Goal: Information Seeking & Learning: Understand process/instructions

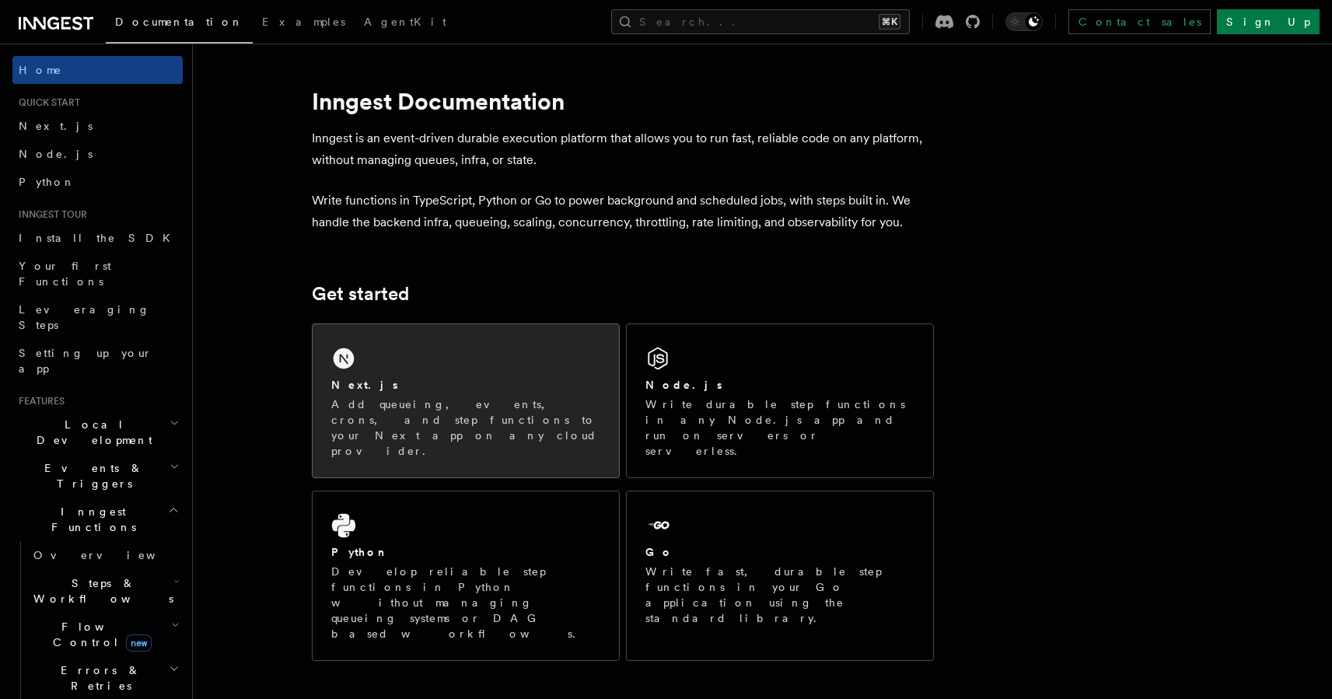
click at [435, 392] on div "Next.js" at bounding box center [465, 385] width 269 height 16
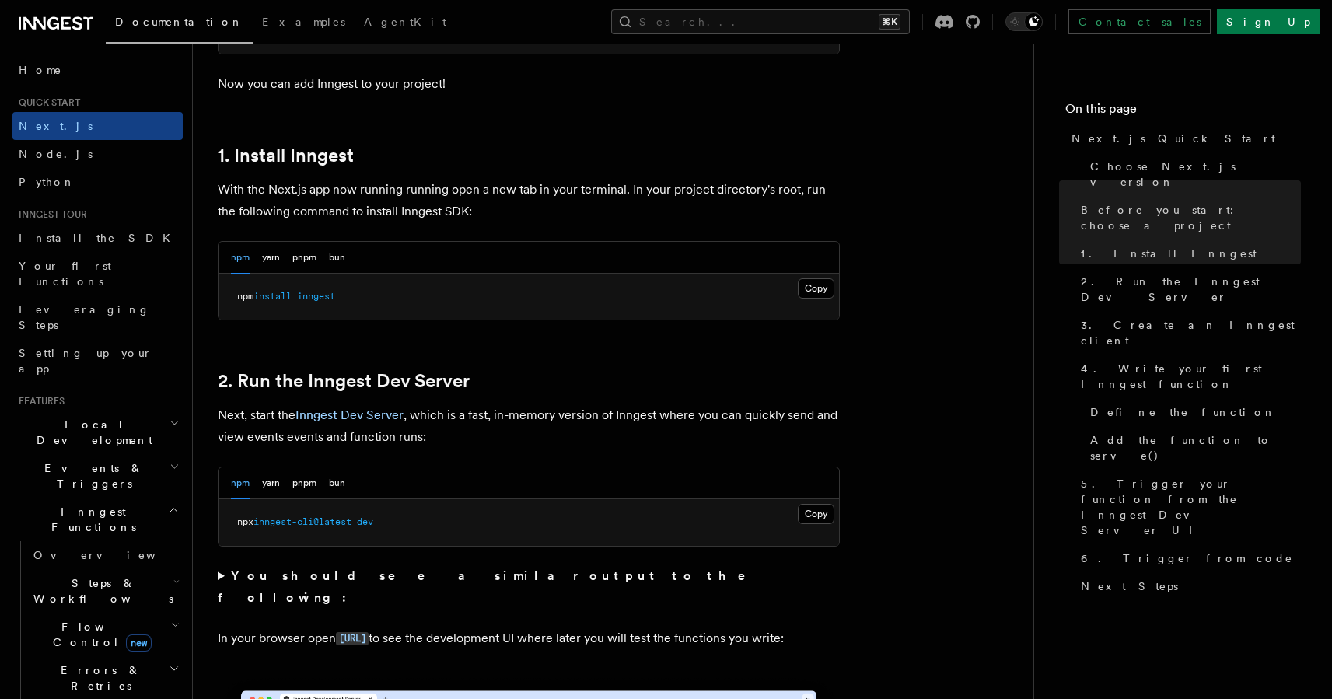
scroll to position [787, 0]
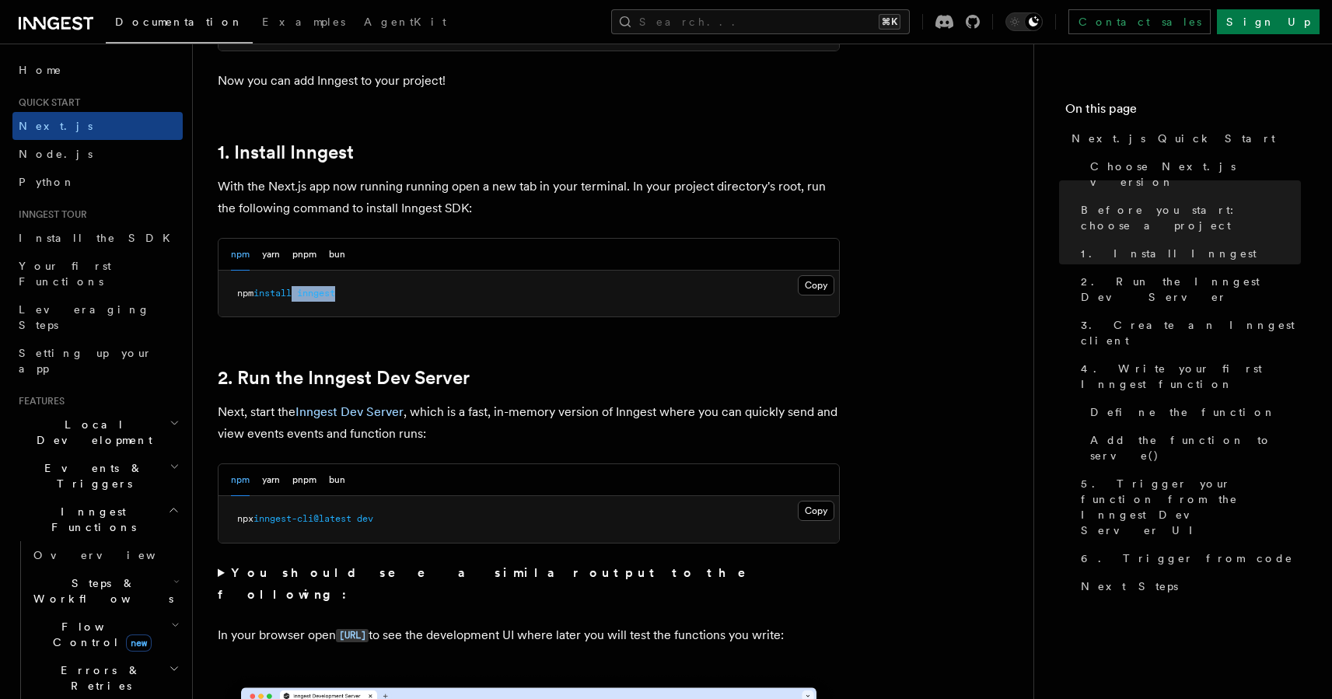
drag, startPoint x: 372, startPoint y: 298, endPoint x: 301, endPoint y: 291, distance: 71.1
click at [301, 291] on pre "npm install inngest" at bounding box center [529, 294] width 621 height 47
click at [361, 294] on pre "npm install inngest" at bounding box center [529, 294] width 621 height 47
drag, startPoint x: 366, startPoint y: 292, endPoint x: 203, endPoint y: 279, distance: 163.9
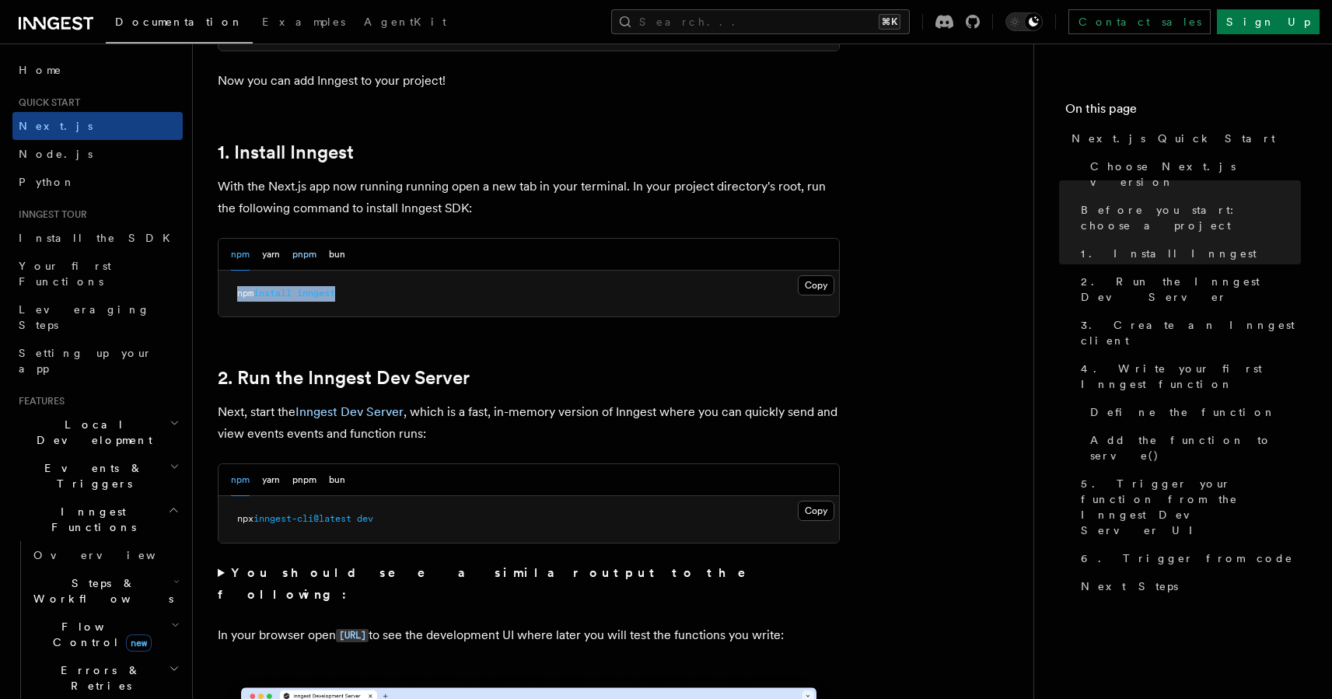
click at [306, 256] on button "pnpm" at bounding box center [304, 255] width 24 height 32
drag, startPoint x: 429, startPoint y: 523, endPoint x: 216, endPoint y: 520, distance: 212.3
copy span "pnpm dlx inngest-cli@latest dev"
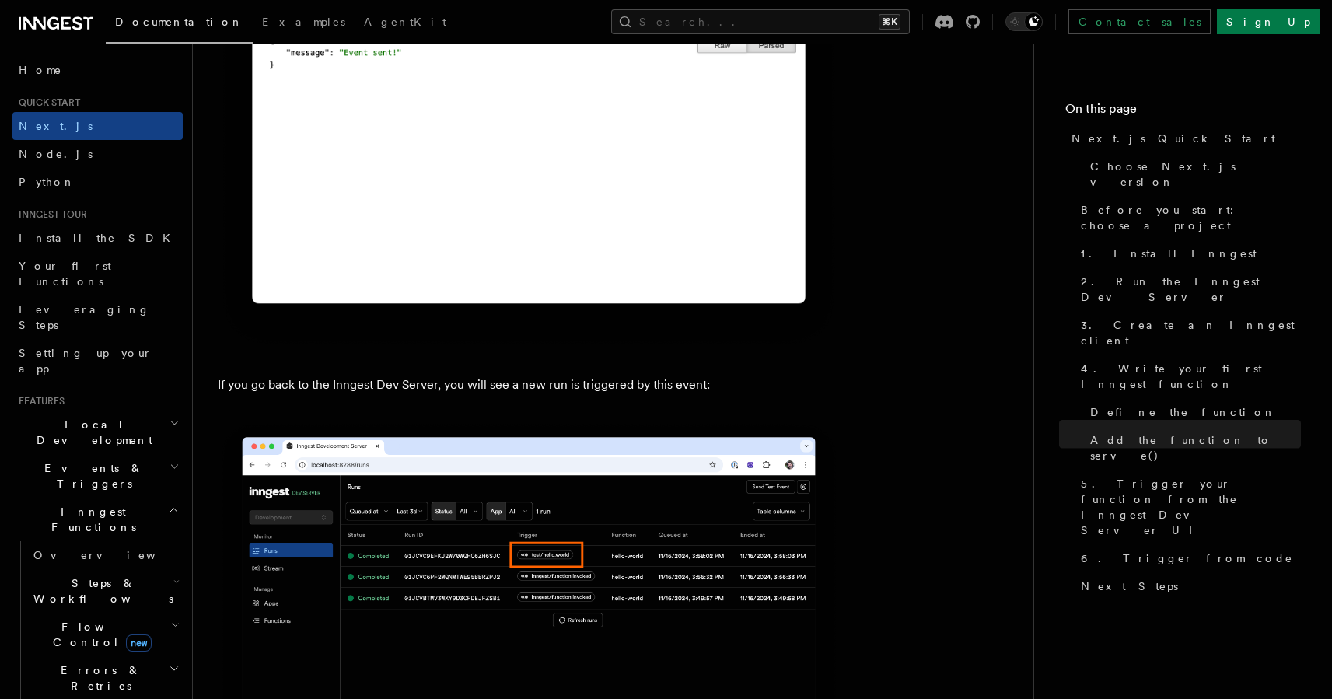
scroll to position [9753, 0]
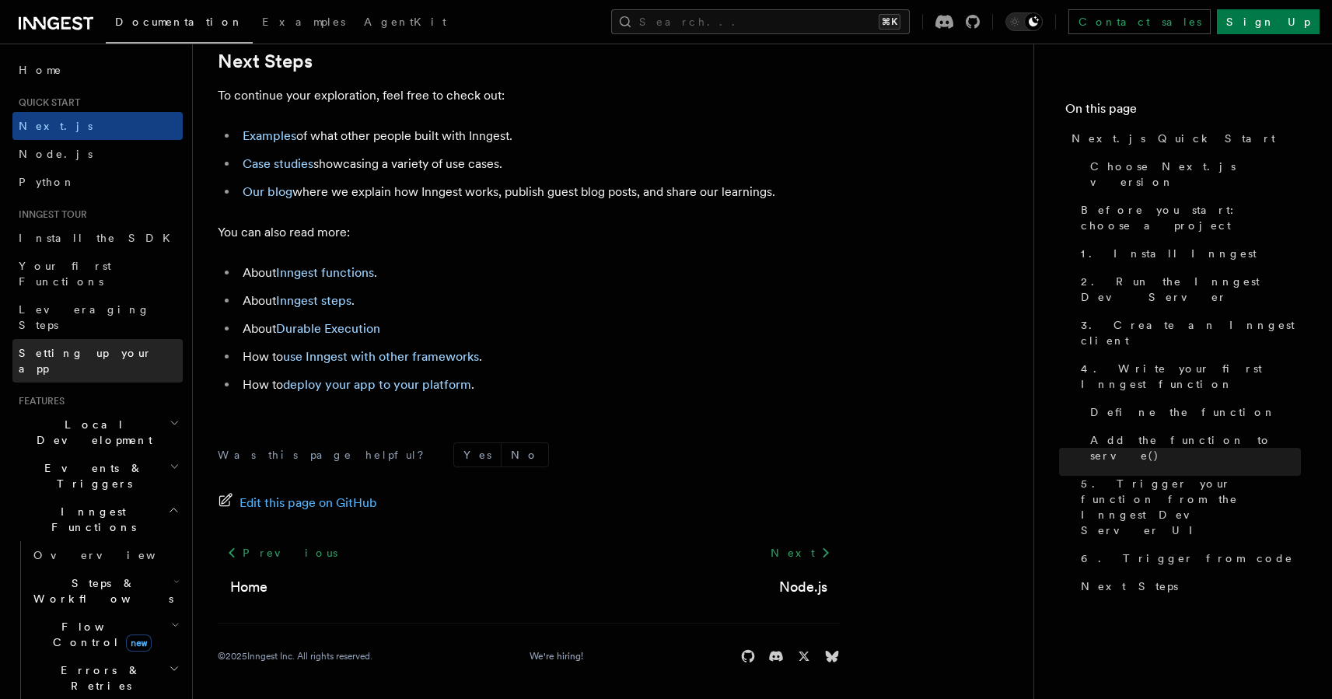
click at [58, 347] on span "Setting up your app" at bounding box center [86, 361] width 134 height 28
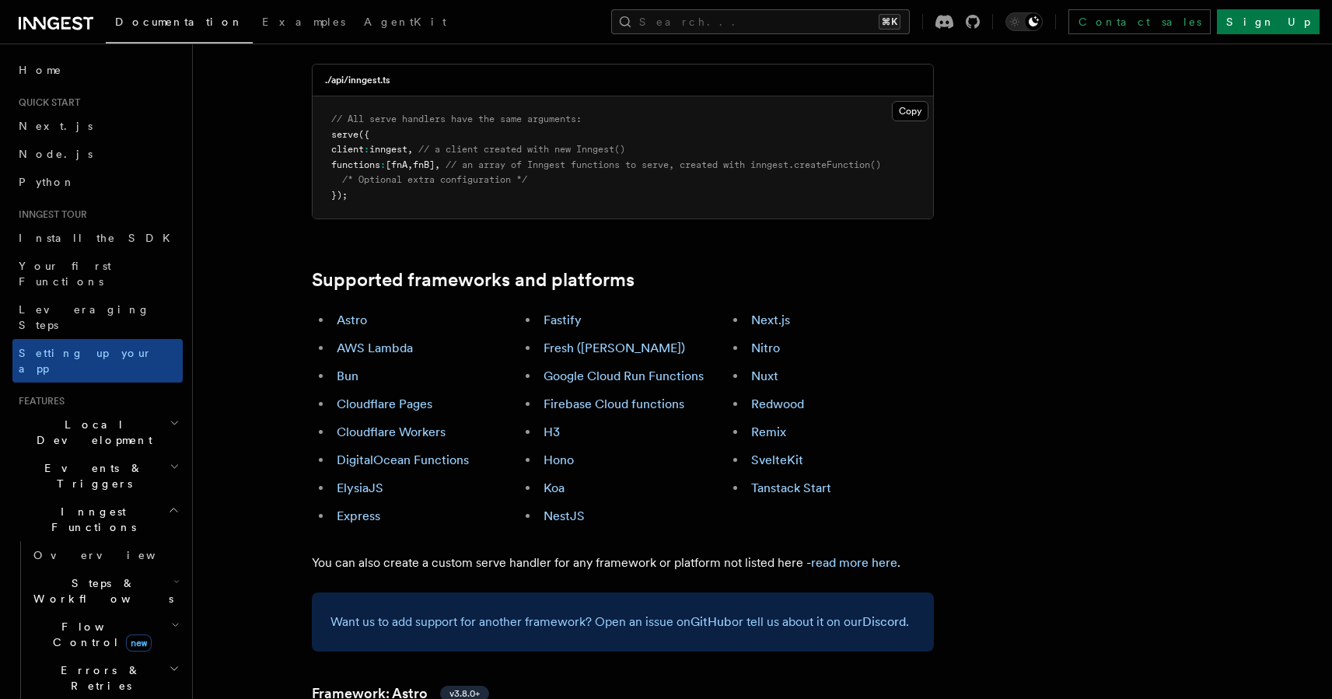
scroll to position [762, 0]
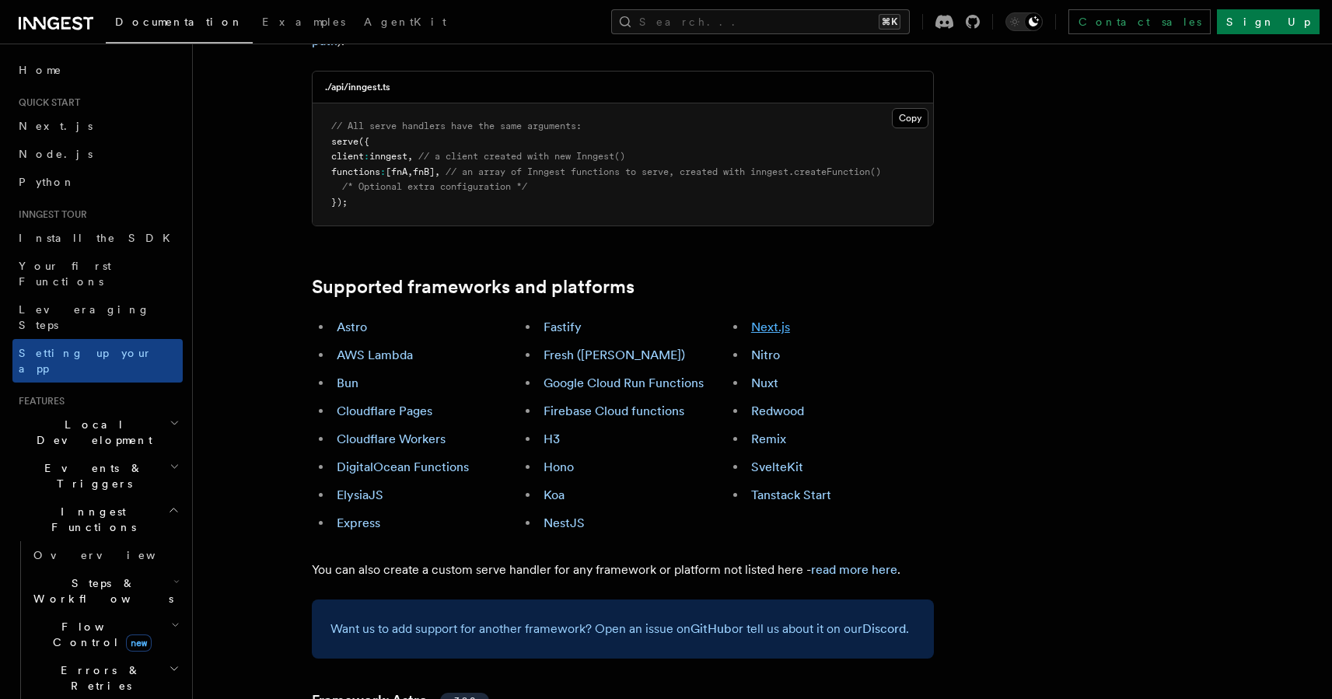
click at [768, 320] on link "Next.js" at bounding box center [770, 327] width 39 height 15
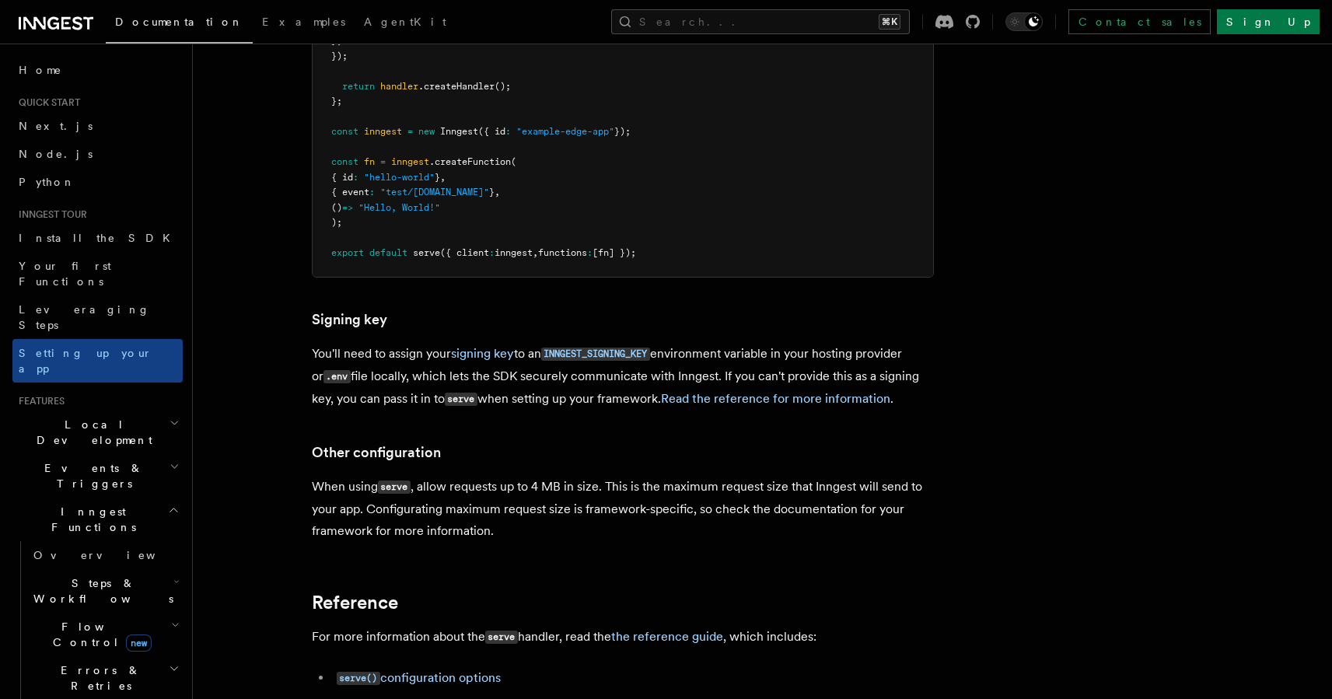
scroll to position [14061, 0]
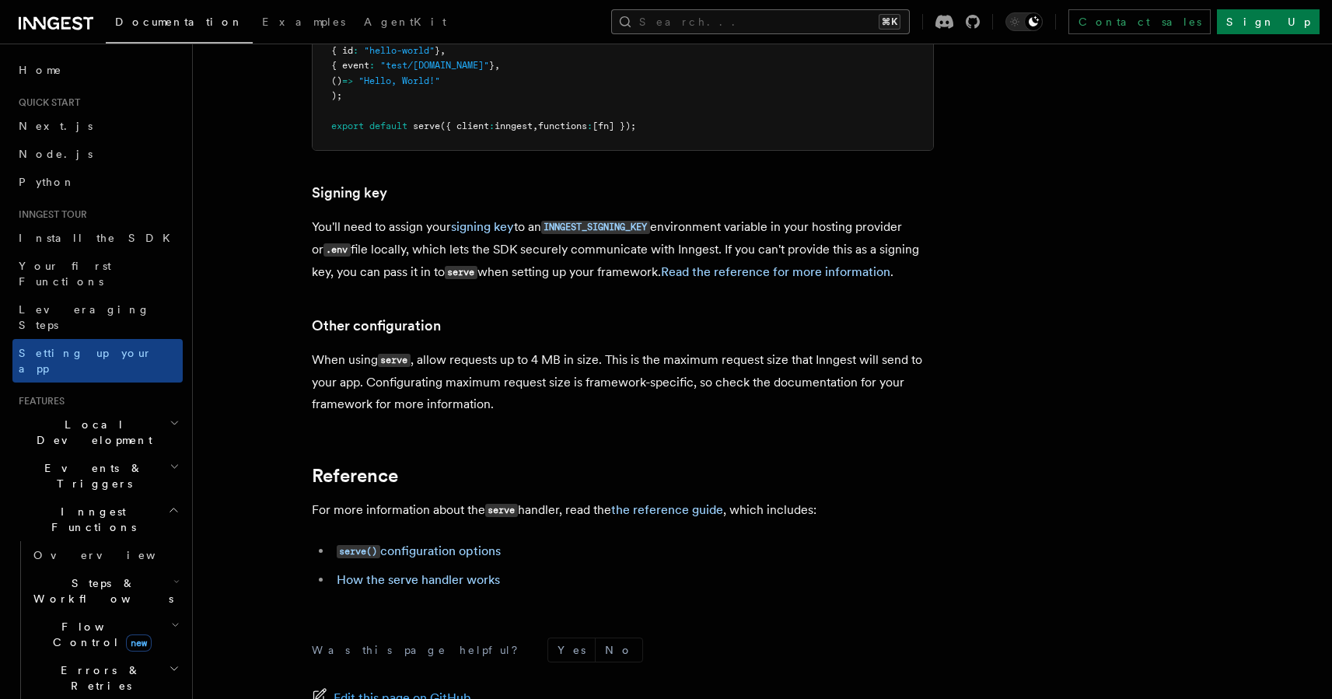
click at [813, 17] on button "Search... ⌘K" at bounding box center [760, 21] width 299 height 25
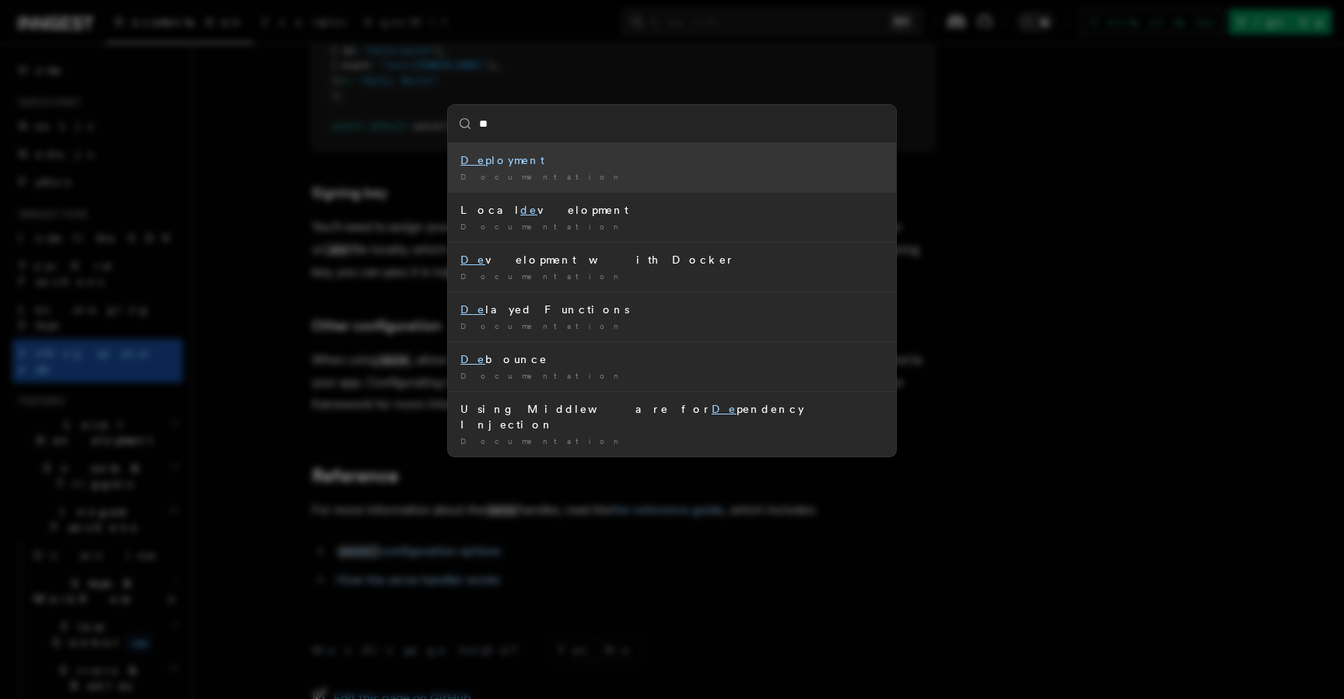
type input "***"
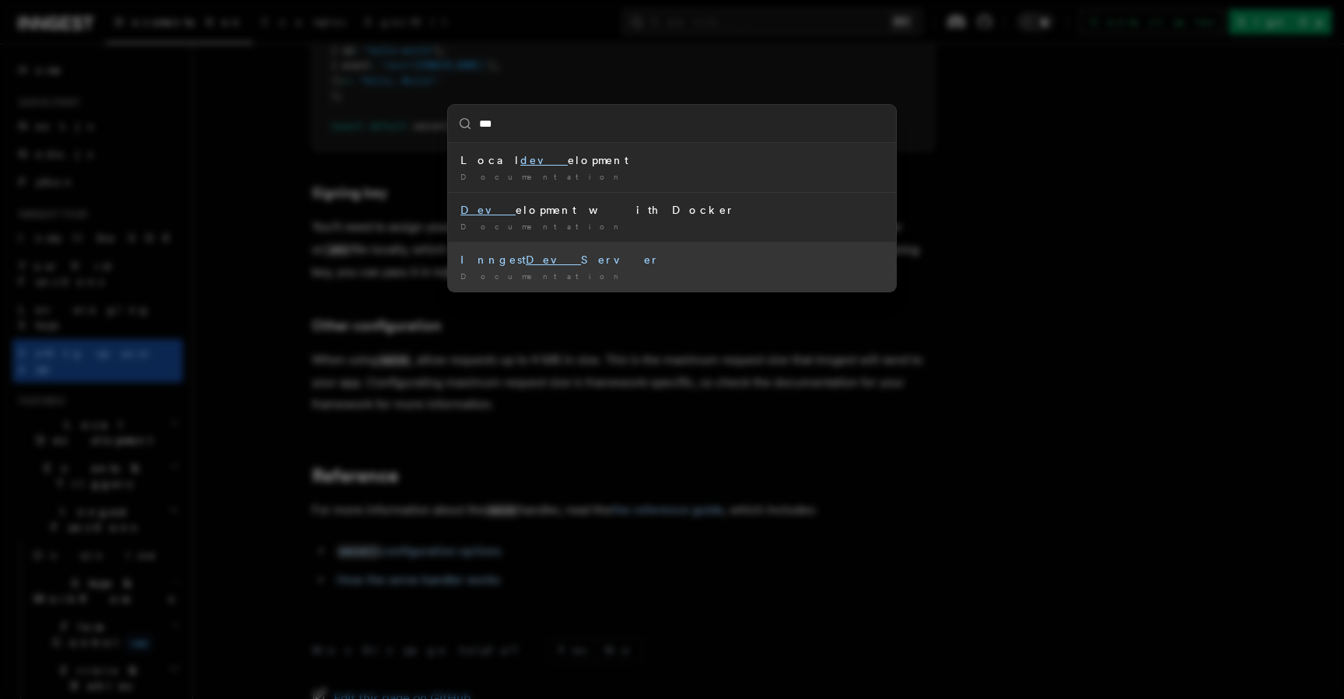
click at [526, 263] on mark "Dev" at bounding box center [553, 260] width 55 height 12
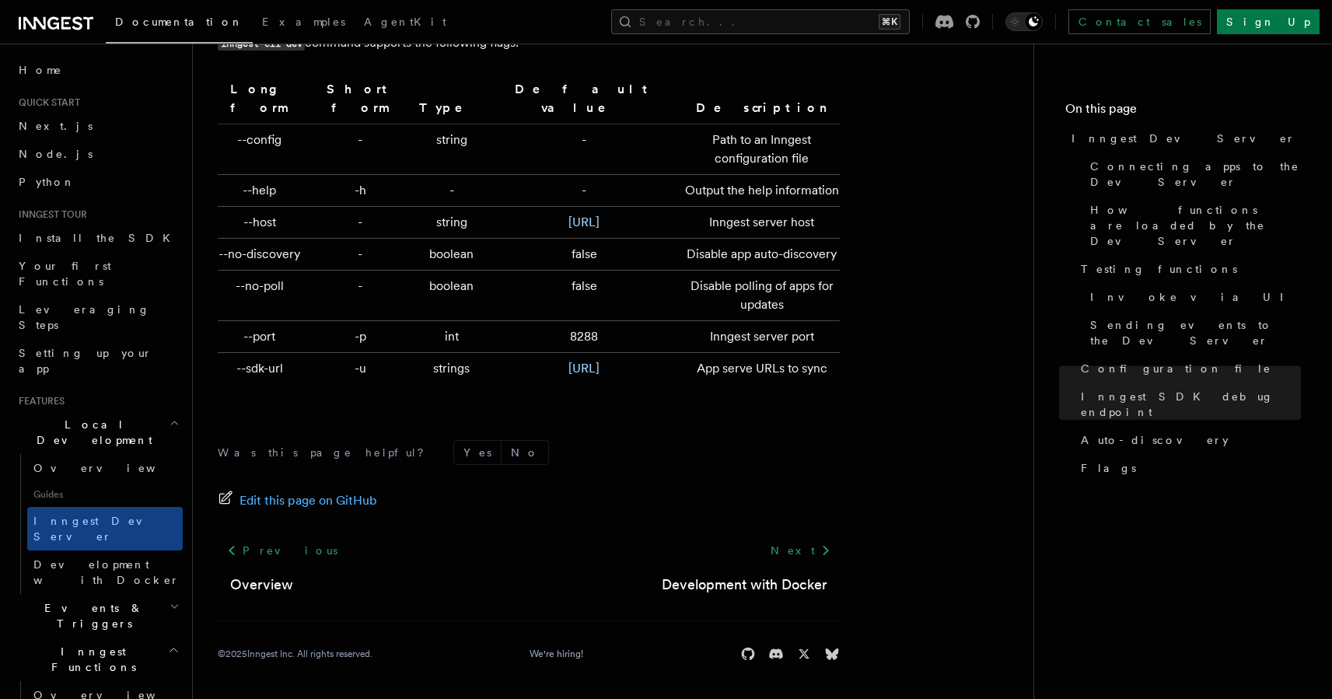
scroll to position [5180, 0]
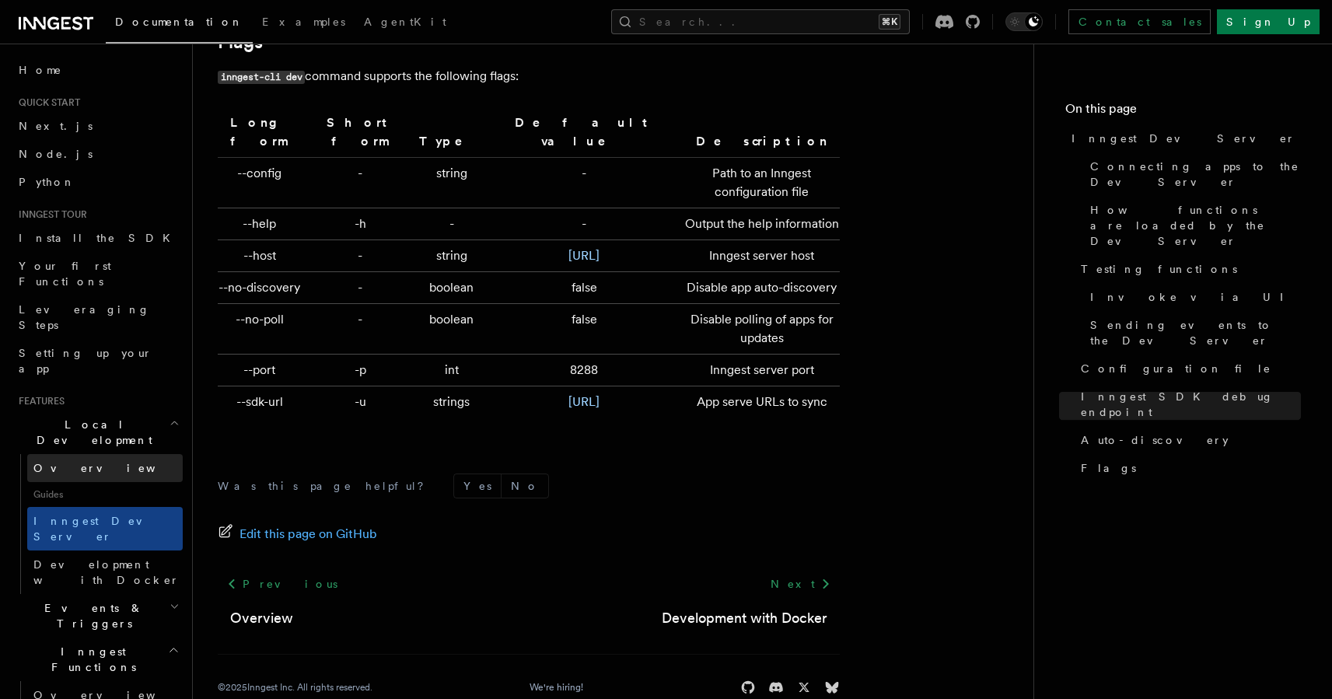
click at [77, 460] on span "Overview" at bounding box center [113, 468] width 160 height 16
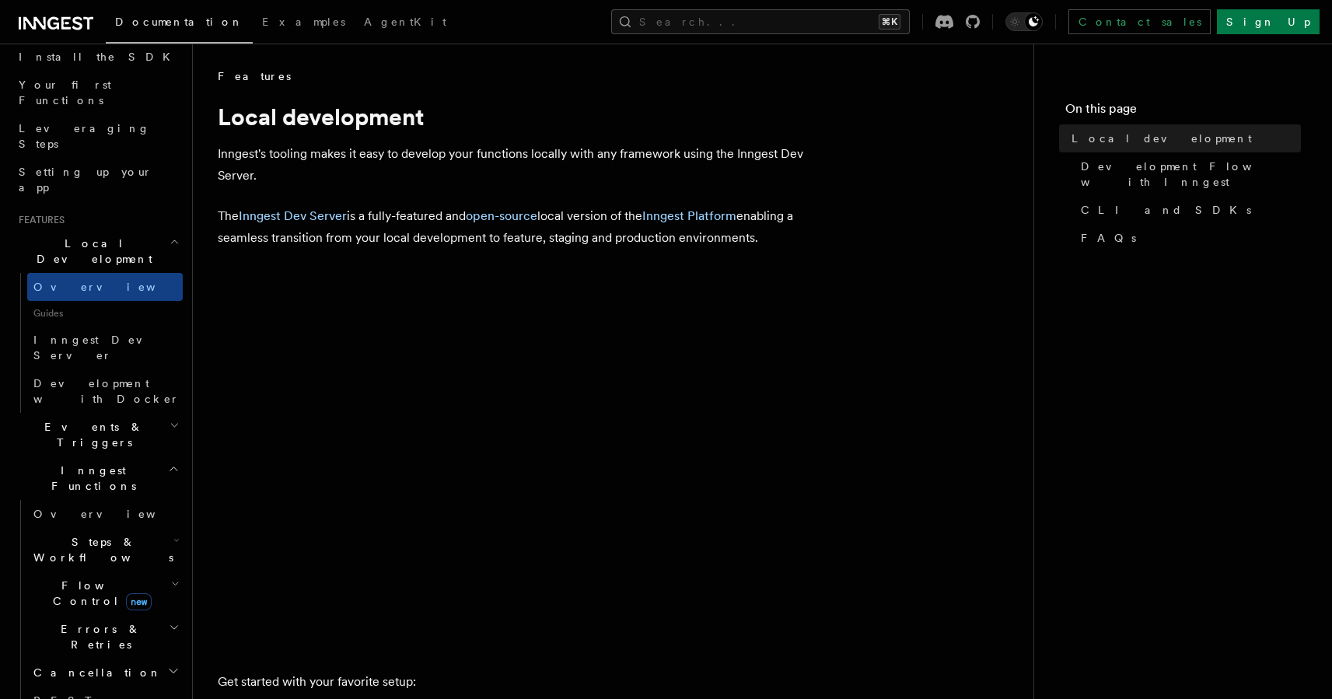
scroll to position [184, 0]
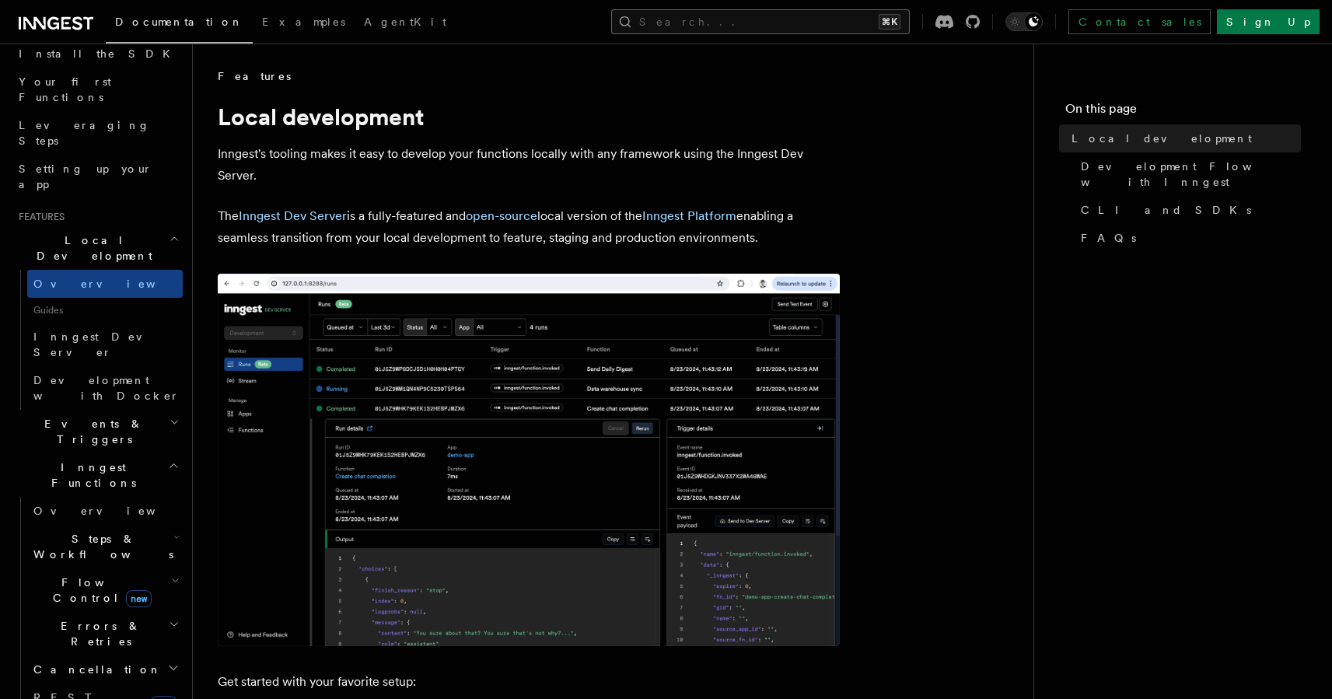
click at [818, 16] on button "Search... ⌘K" at bounding box center [760, 21] width 299 height 25
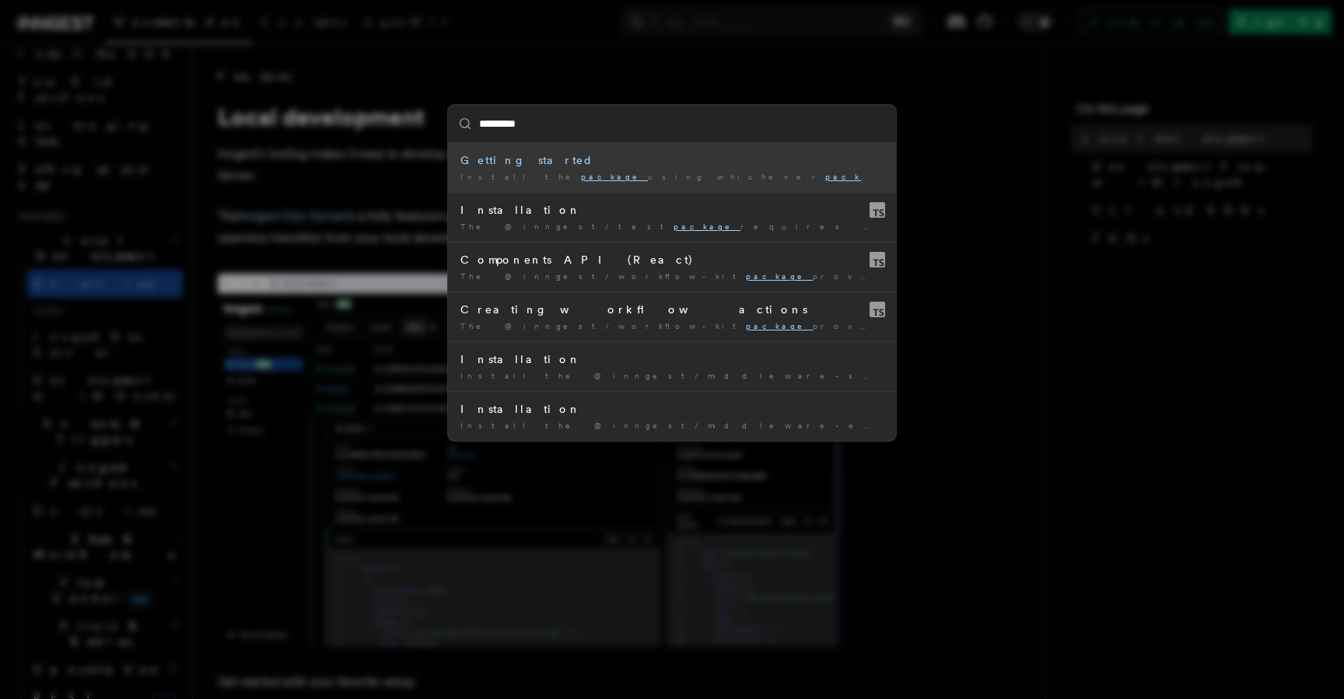
type input "*********"
click at [395, 100] on div "********* Getting started Install the package using whichever package manager y…" at bounding box center [672, 349] width 1344 height 699
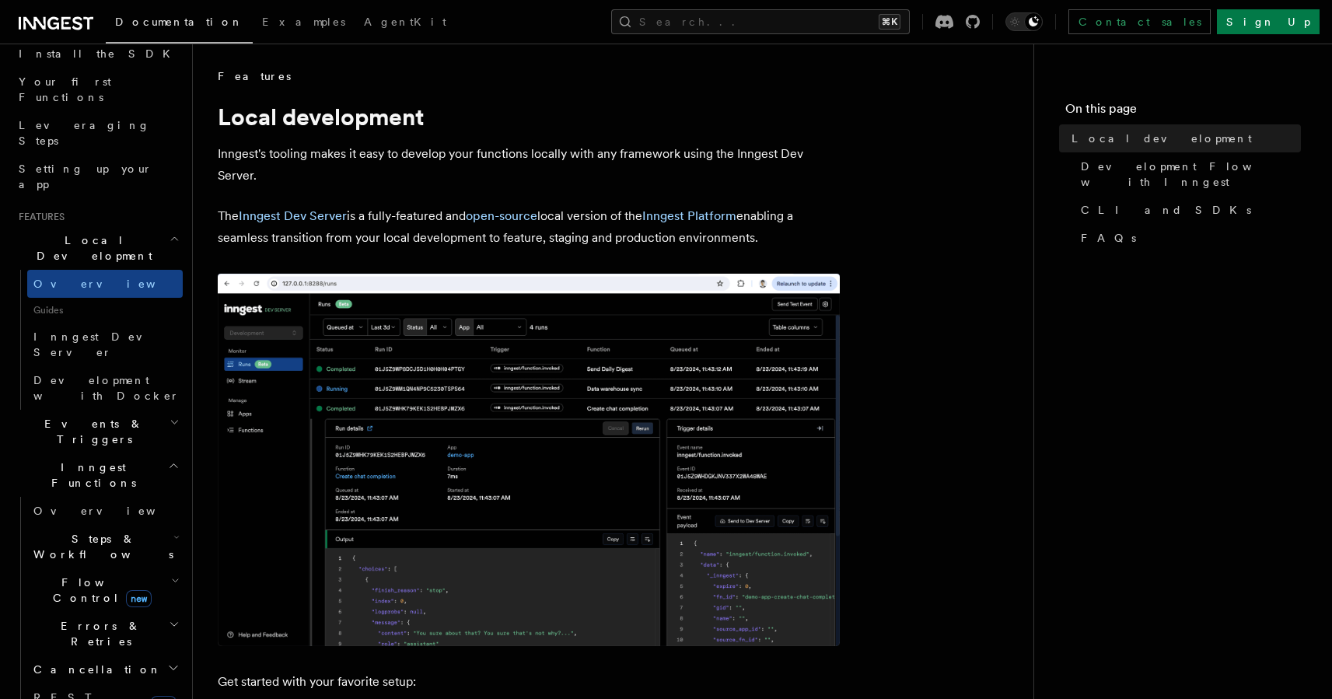
click at [1122, 169] on span "Development Flow with Inngest" at bounding box center [1191, 174] width 220 height 31
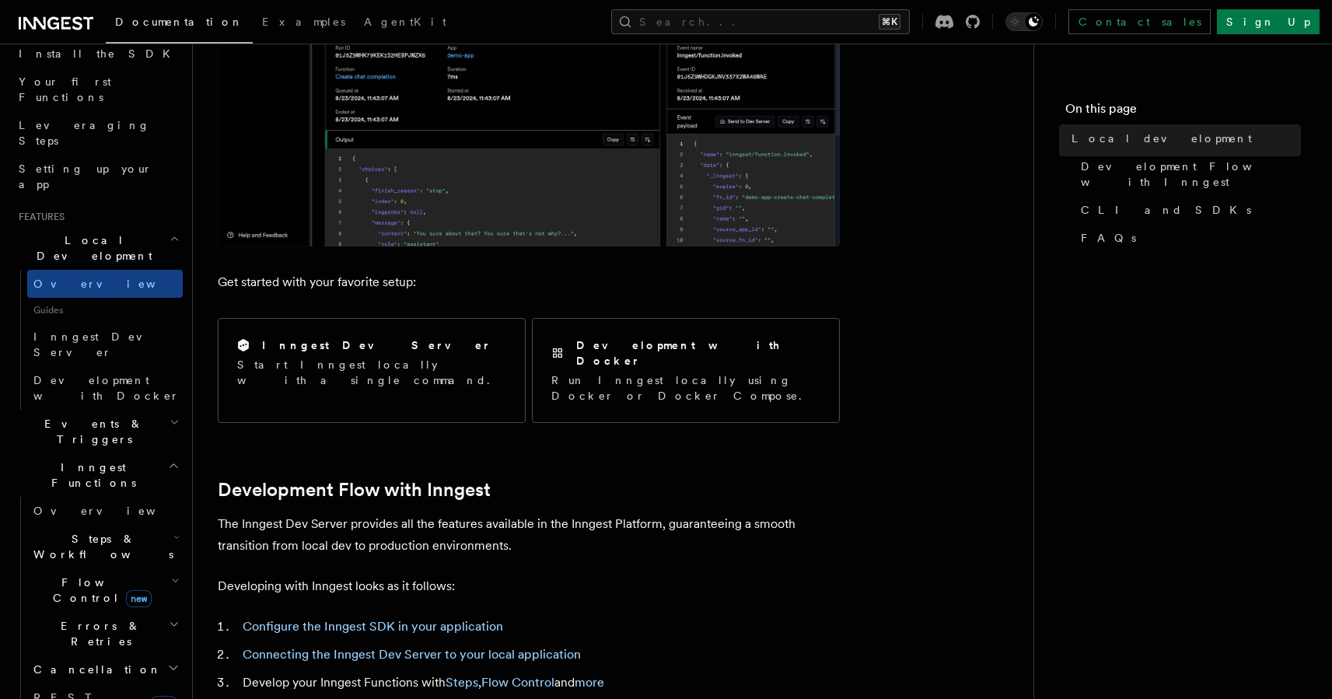
scroll to position [401, 0]
